Goal: Find specific page/section

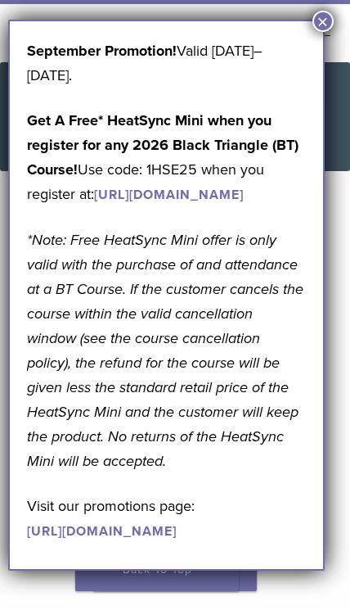
scroll to position [26, 0]
click at [326, 21] on button "×" at bounding box center [323, 21] width 21 height 21
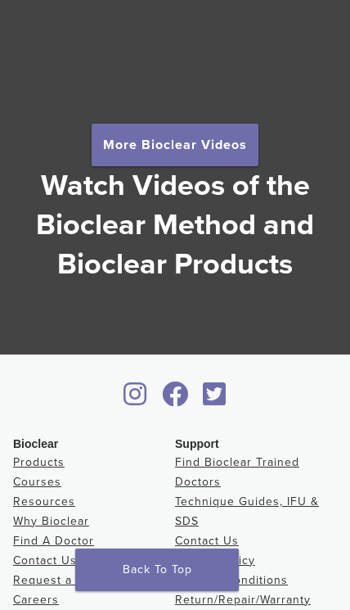
scroll to position [3088, 0]
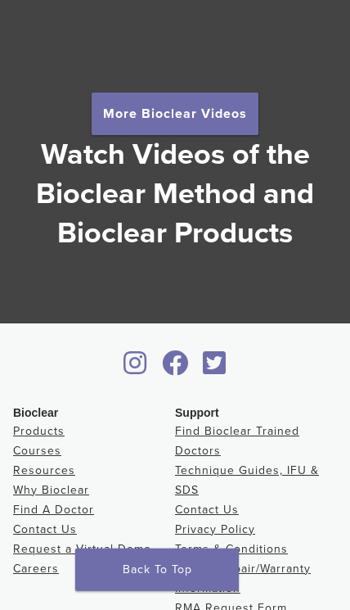
click at [33, 497] on link "Why Bioclear" at bounding box center [51, 490] width 76 height 14
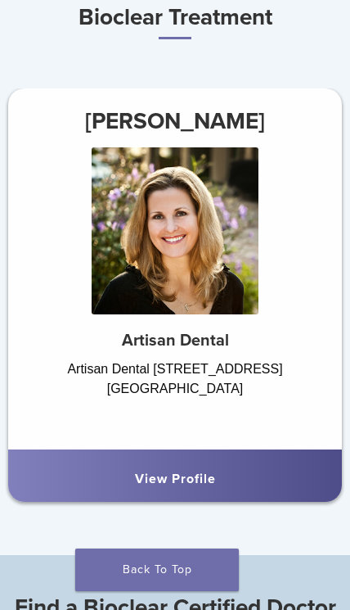
scroll to position [733, 0]
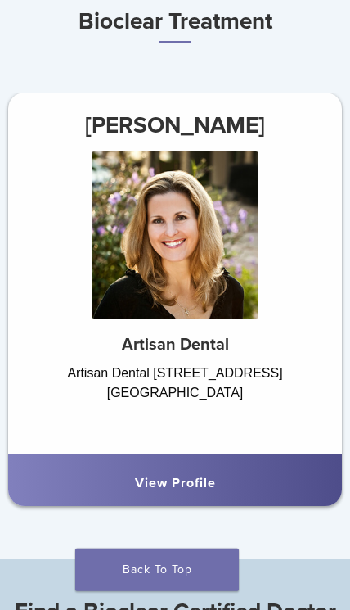
click at [130, 480] on div "View Profile" at bounding box center [175, 483] width 308 height 20
click at [78, 457] on div "View Profile" at bounding box center [175, 479] width 334 height 52
click at [250, 473] on div "View Profile" at bounding box center [175, 483] width 308 height 20
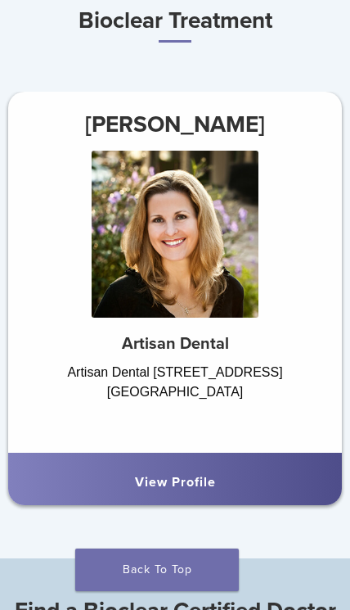
click at [208, 484] on link "View Profile" at bounding box center [175, 482] width 81 height 16
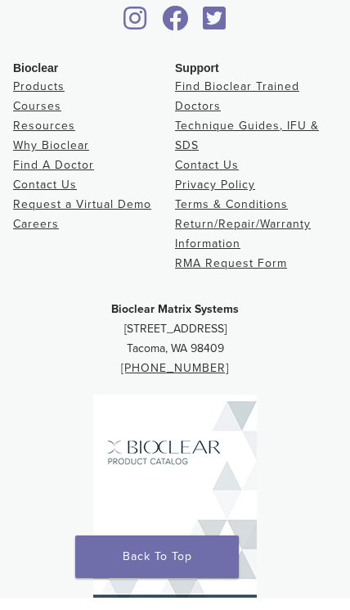
scroll to position [1211, 0]
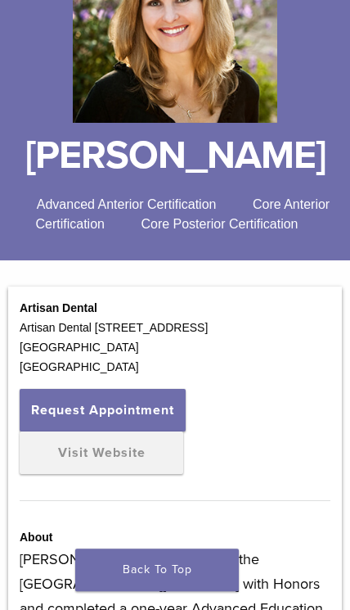
scroll to position [245, 0]
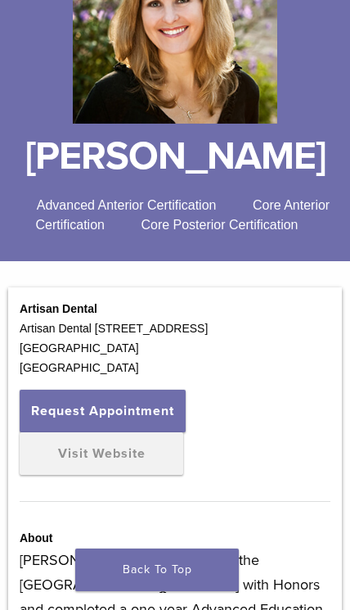
click at [96, 451] on link "Visit Website" at bounding box center [102, 453] width 164 height 43
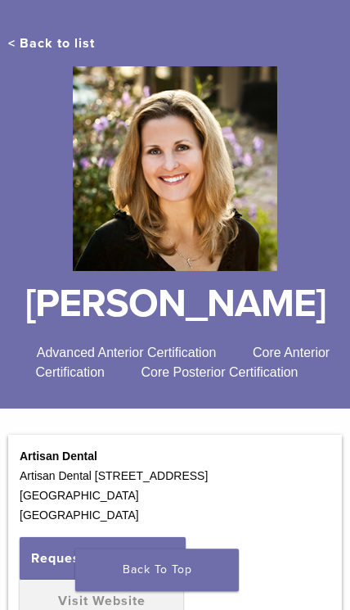
scroll to position [95, 0]
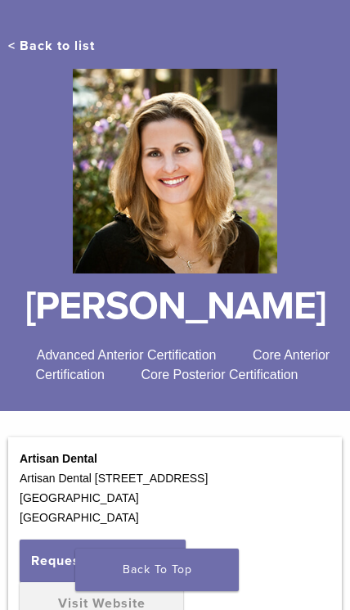
click at [122, 205] on img at bounding box center [175, 171] width 205 height 205
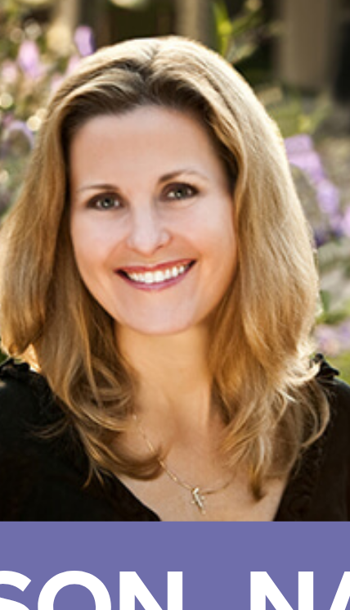
scroll to position [0, 0]
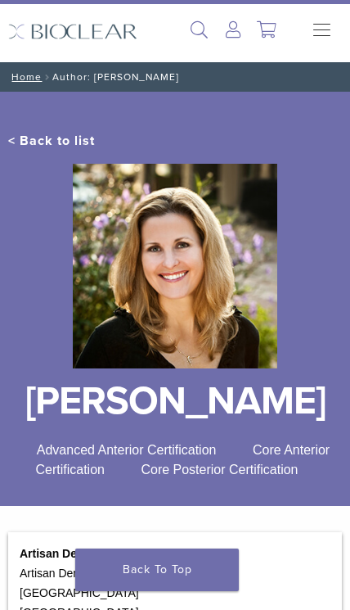
click at [45, 145] on link "< Back to list" at bounding box center [51, 141] width 87 height 16
